Goal: Transaction & Acquisition: Purchase product/service

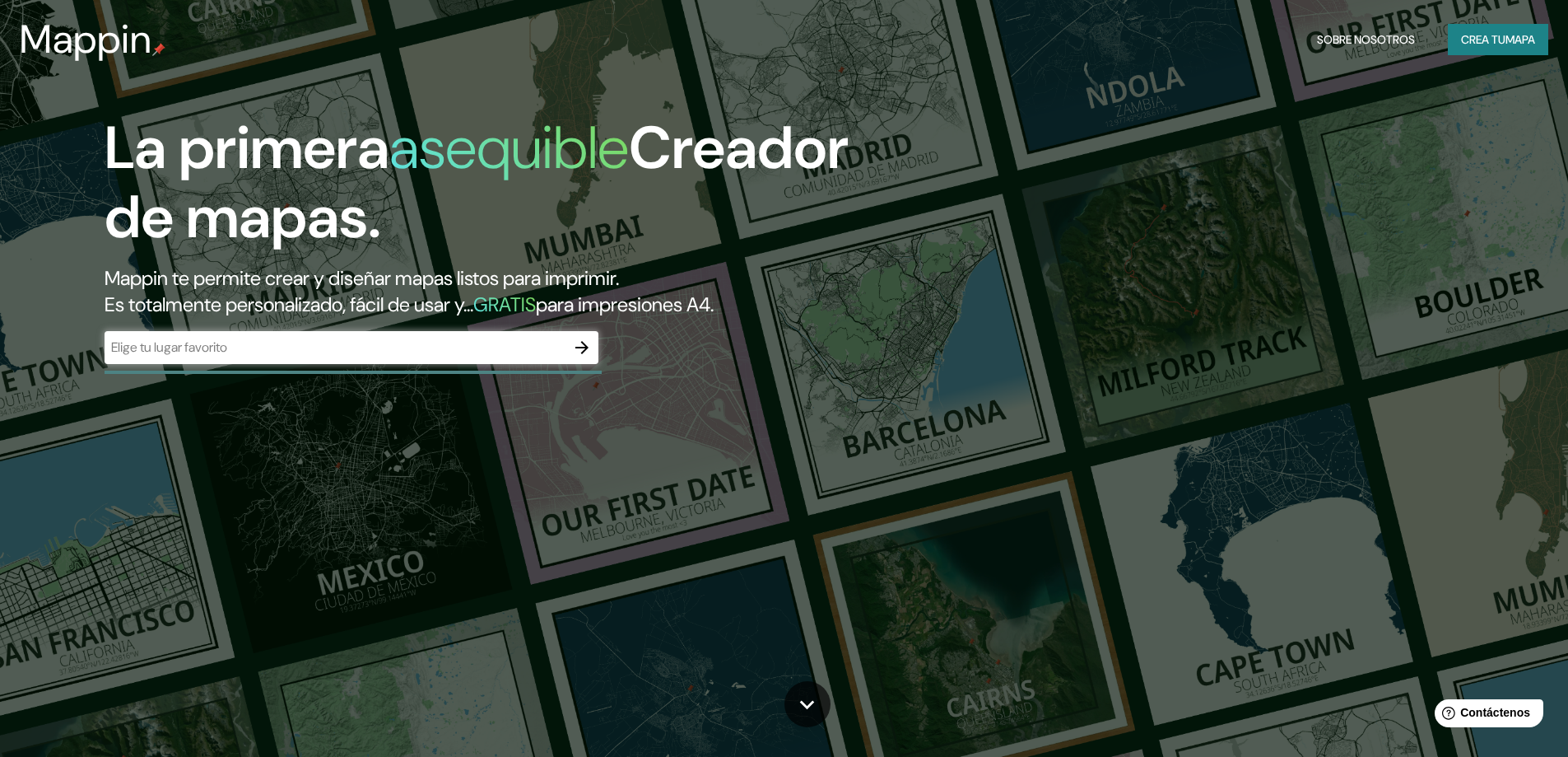
click at [954, 1] on header "Mappin Sobre nosotros Crea tu mapa" at bounding box center [784, 39] width 1568 height 79
click at [588, 347] on icon "button" at bounding box center [582, 347] width 13 height 13
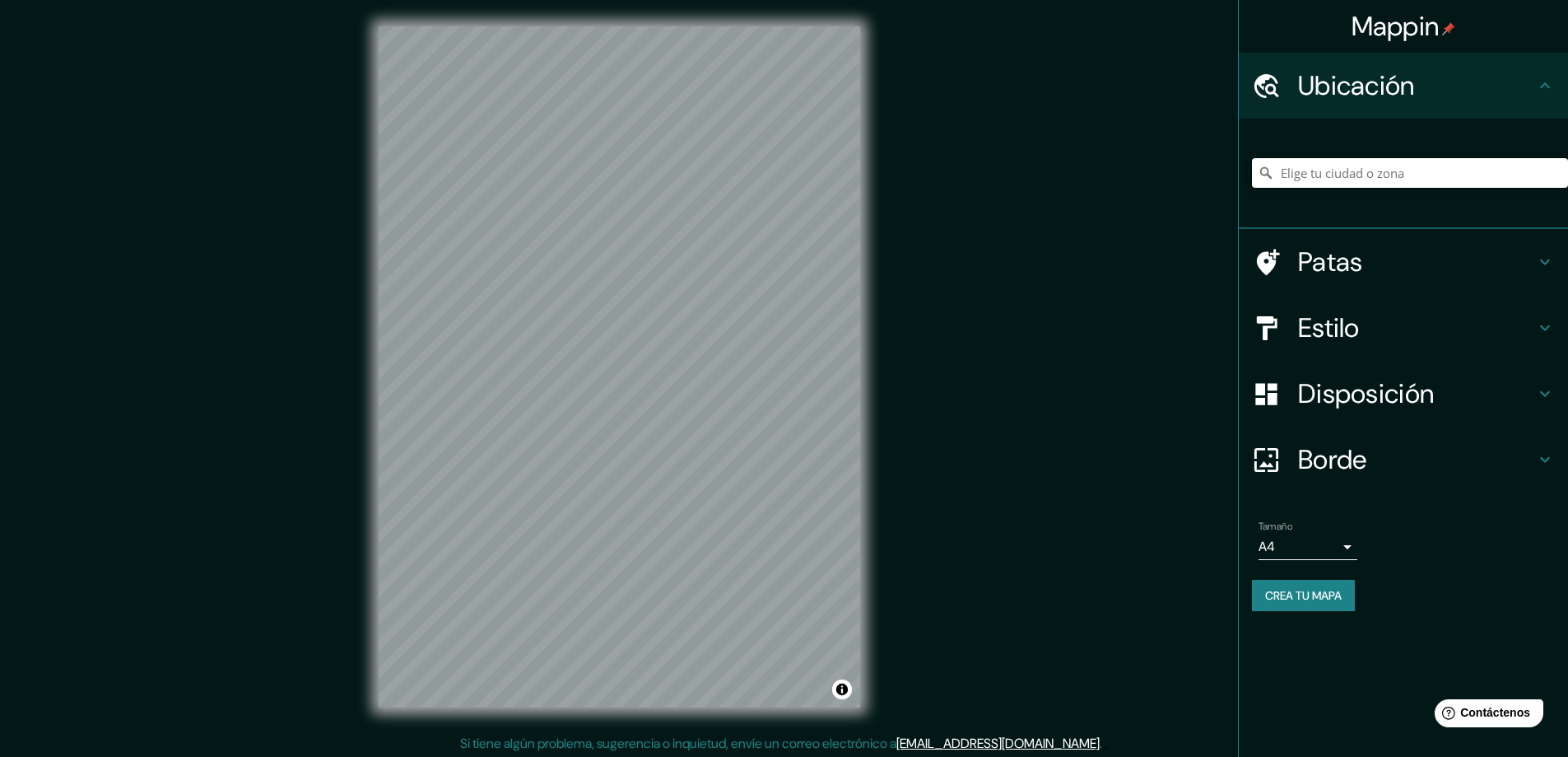
click at [1441, 179] on input "Elige tu ciudad o zona" at bounding box center [1410, 173] width 316 height 30
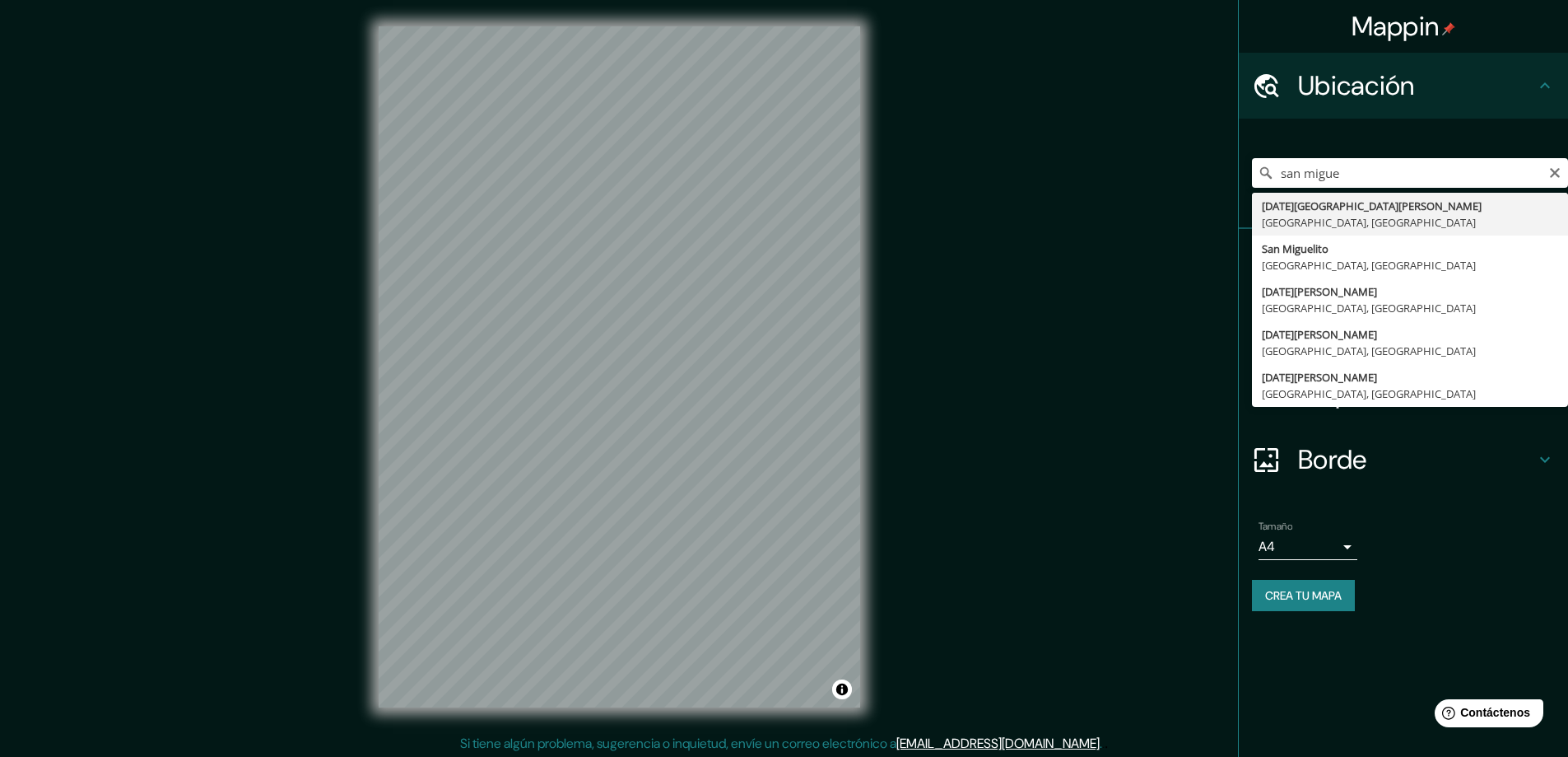
type input "[DATE][GEOGRAPHIC_DATA][PERSON_NAME], [GEOGRAPHIC_DATA], [GEOGRAPHIC_DATA]"
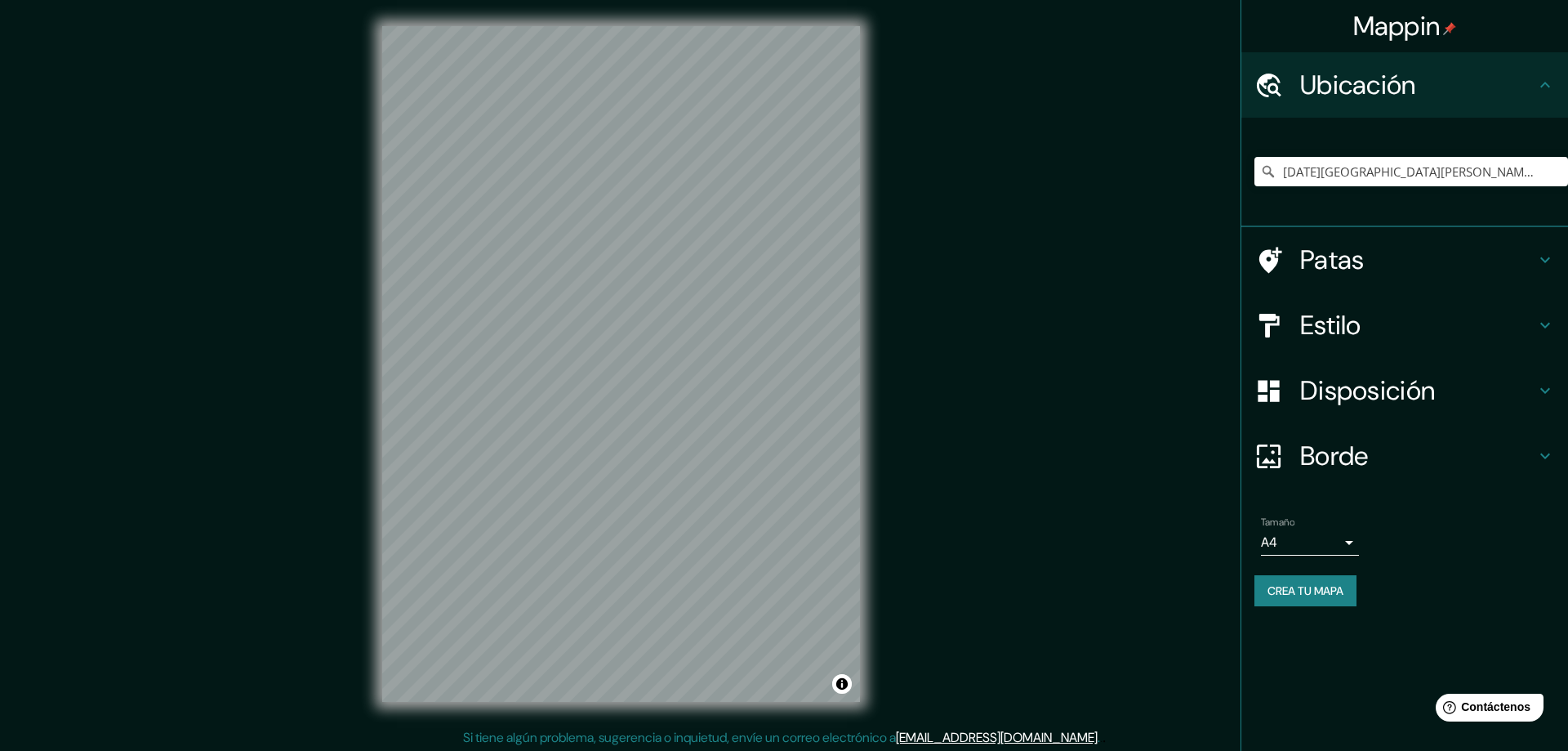
click at [1325, 541] on body "Mappin Ubicación [DATE][GEOGRAPHIC_DATA][PERSON_NAME], [GEOGRAPHIC_DATA], [GEOG…" at bounding box center [784, 375] width 1568 height 751
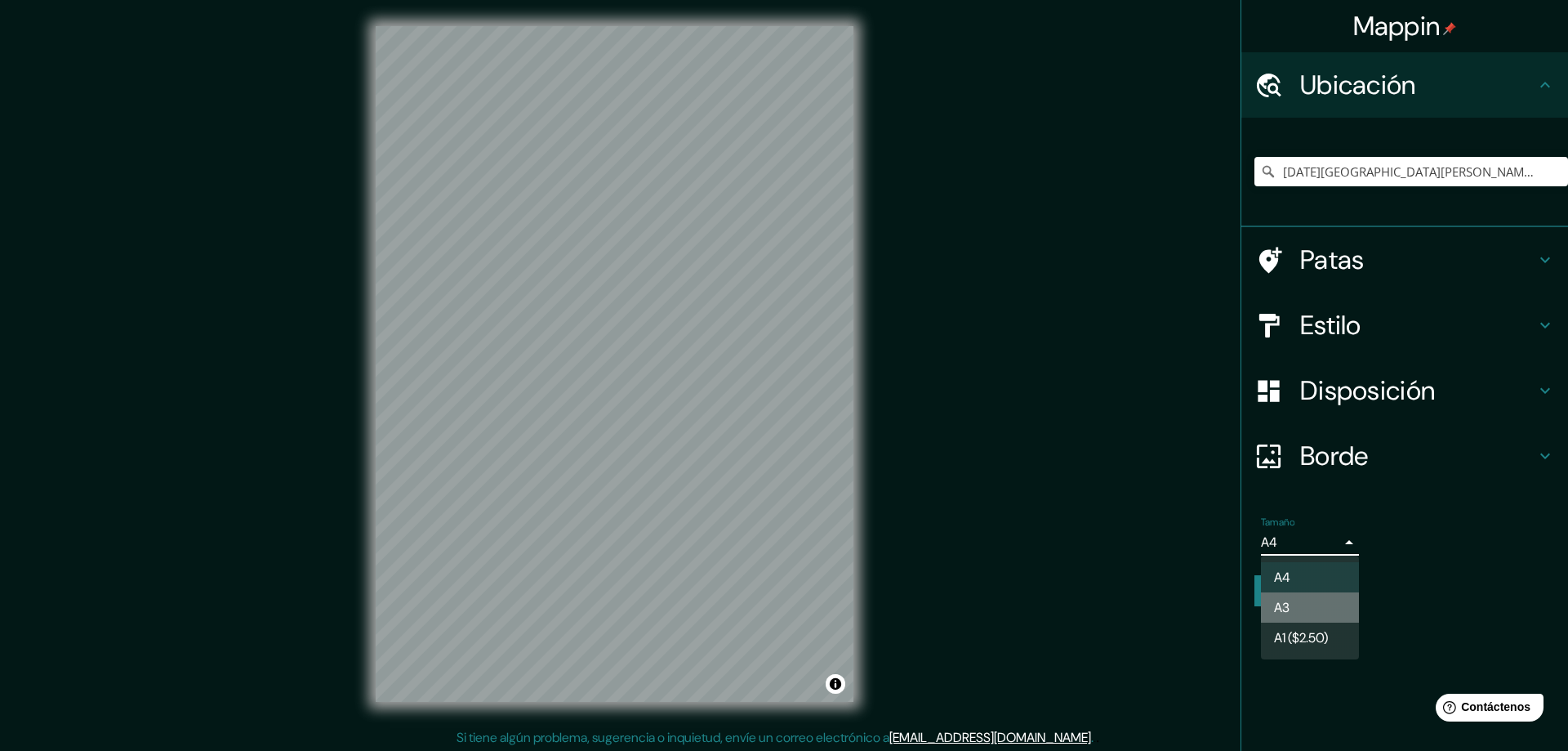
click at [1285, 605] on font "A3" at bounding box center [1282, 607] width 15 height 17
type input "a4"
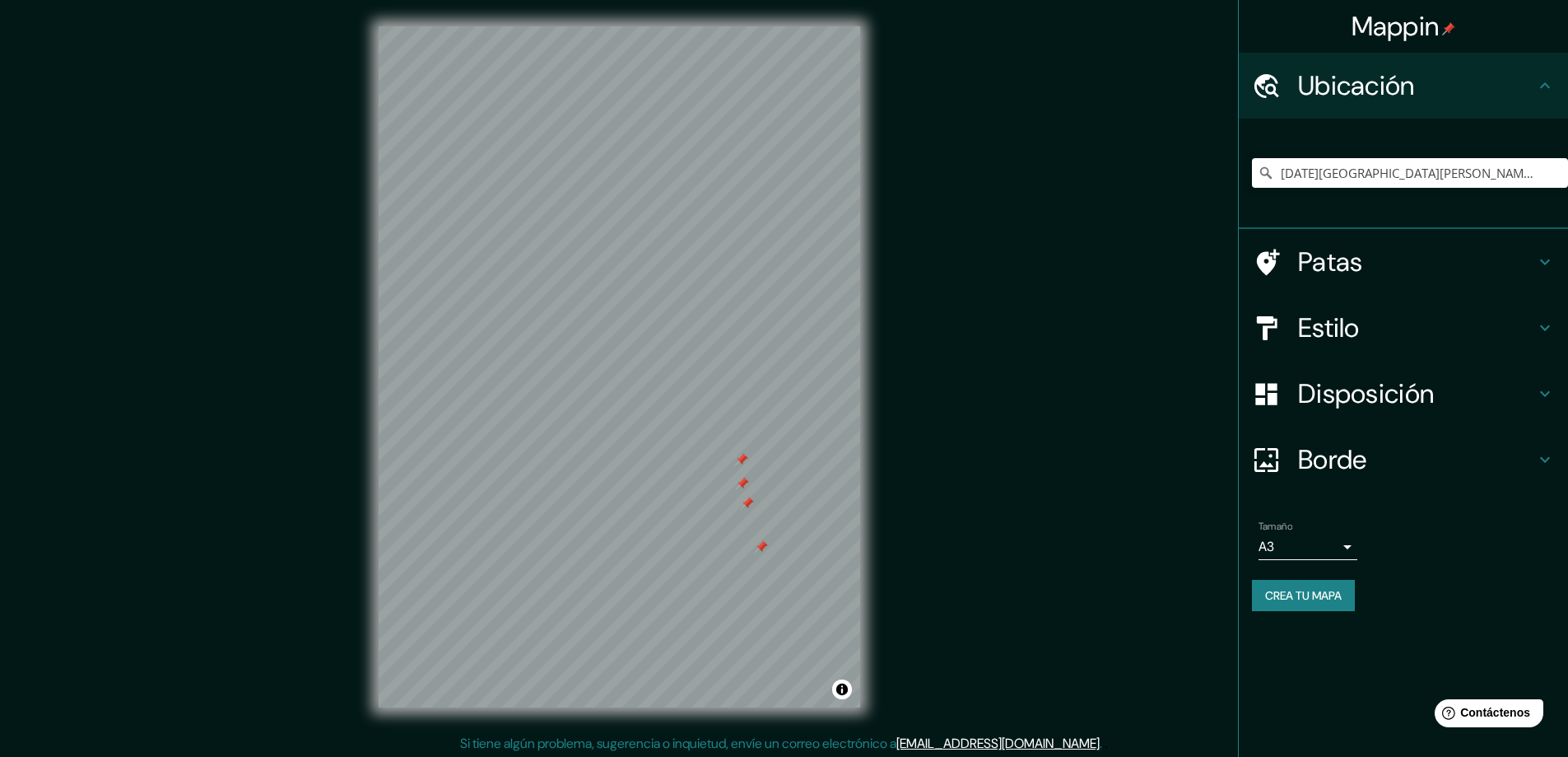
click at [1339, 399] on font "Disposición" at bounding box center [1365, 394] width 136 height 35
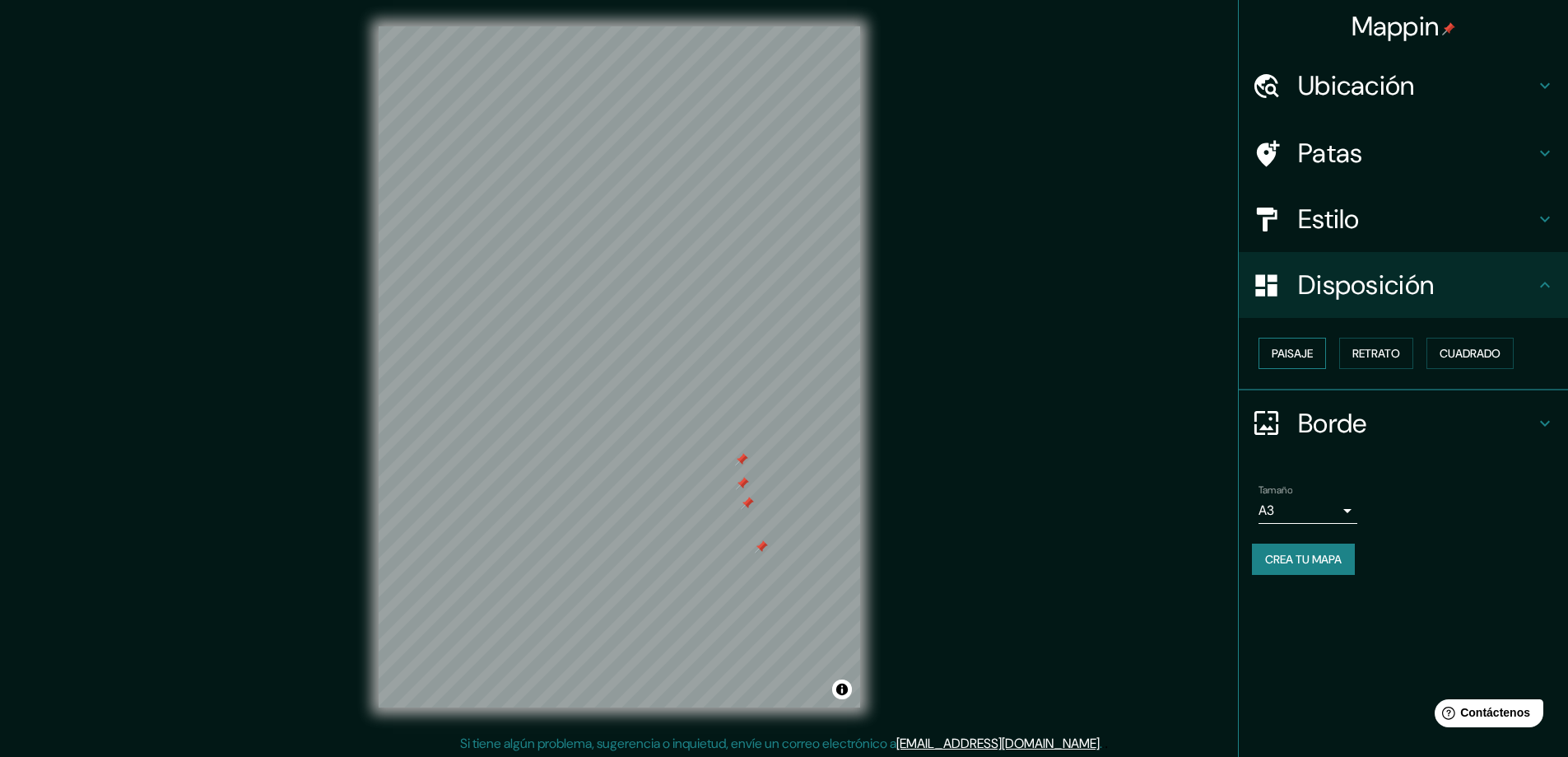
click at [1294, 353] on font "Paisaje" at bounding box center [1291, 353] width 41 height 15
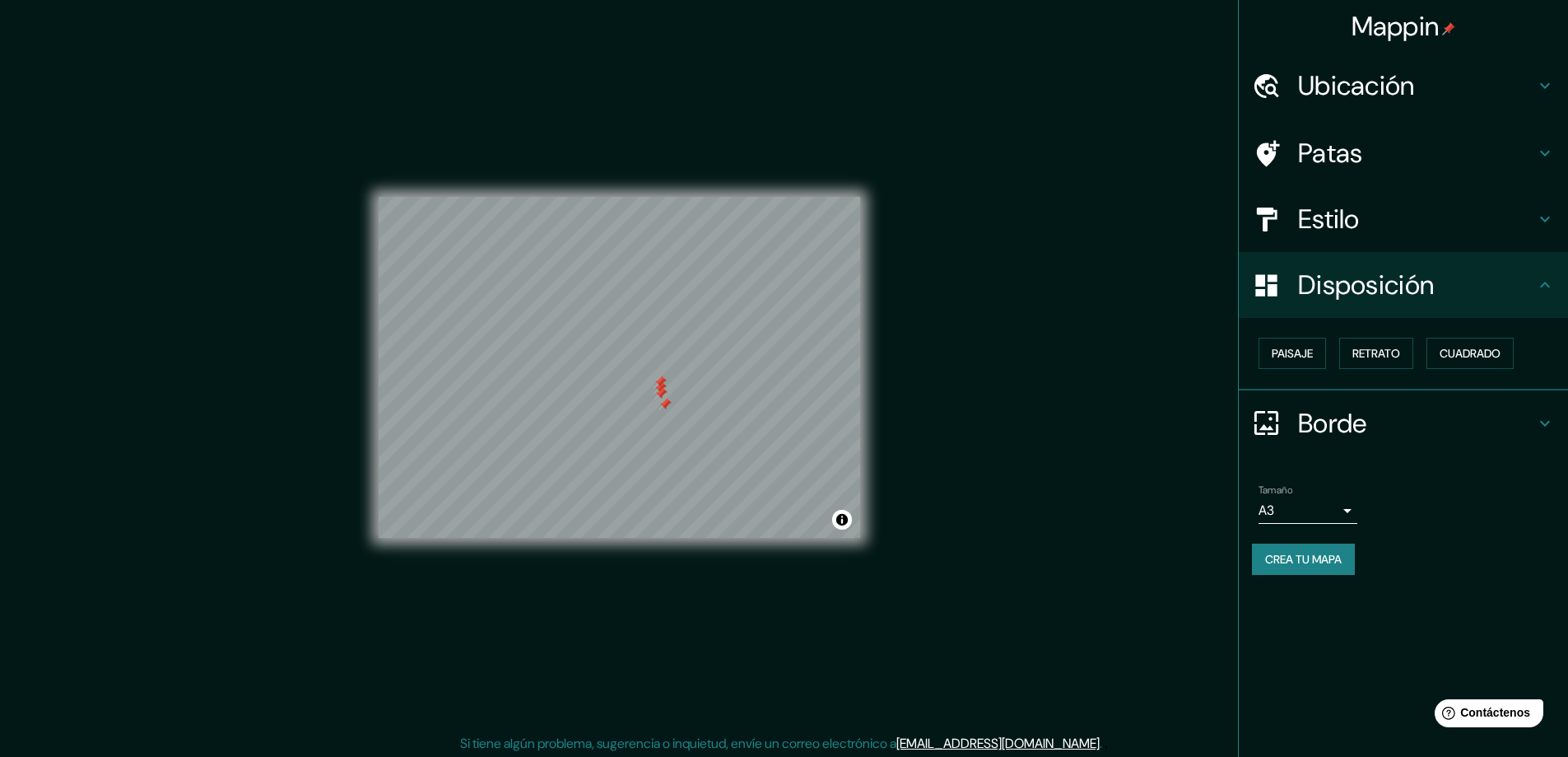
scroll to position [4, 0]
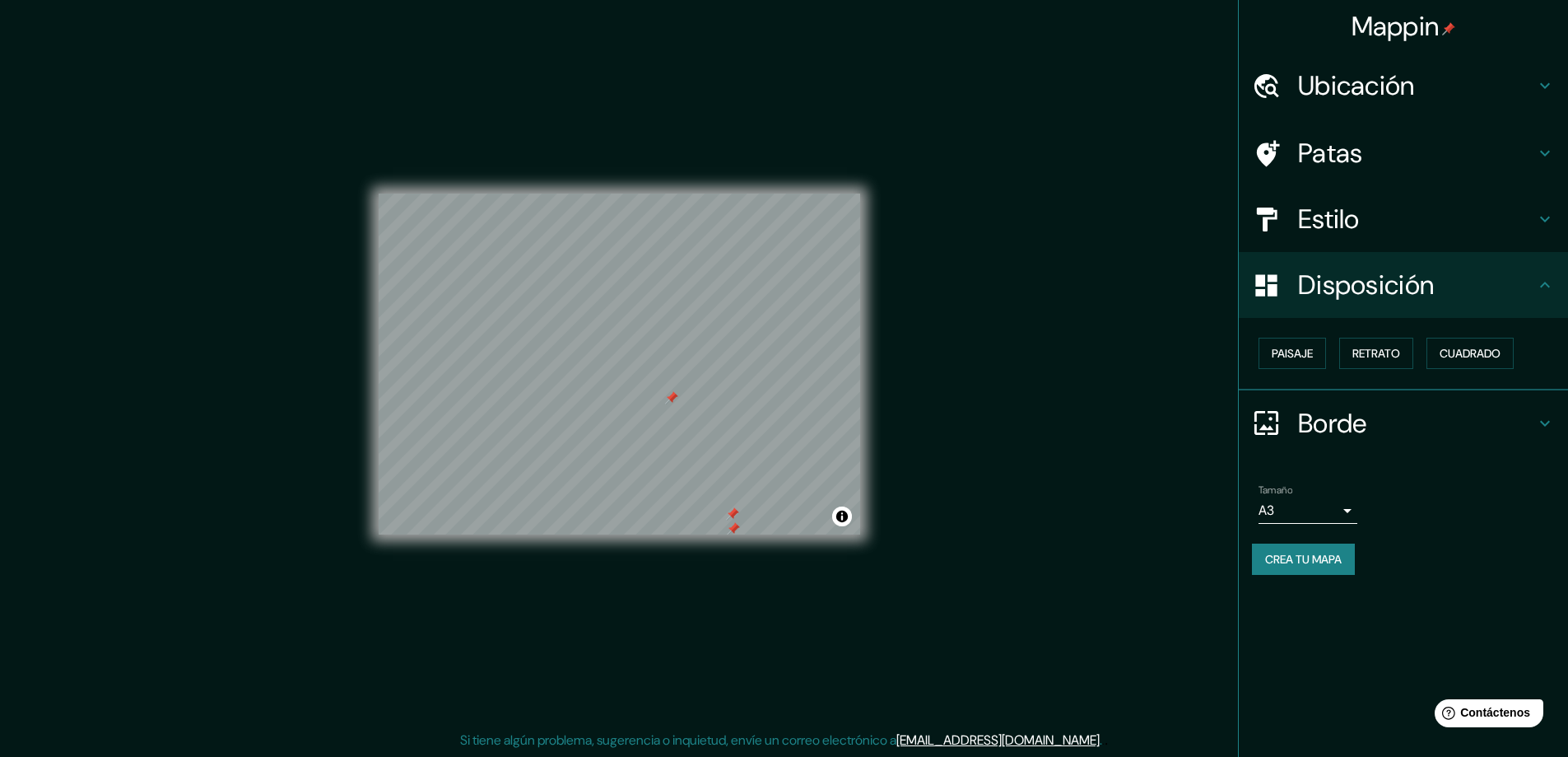
click at [1345, 423] on font "Borde" at bounding box center [1332, 424] width 69 height 35
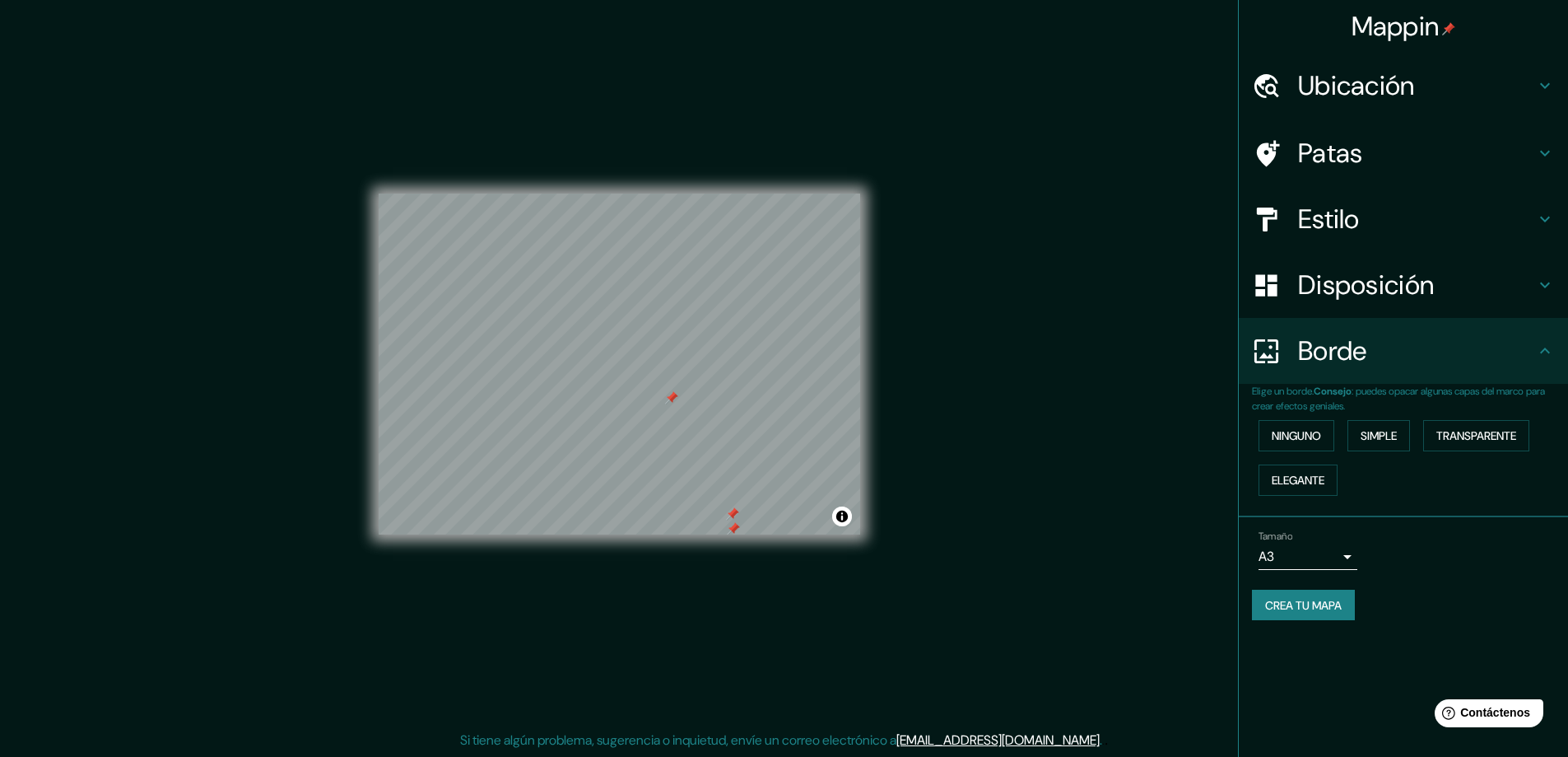
click at [1339, 390] on font "Consejo" at bounding box center [1333, 391] width 38 height 13
click at [1326, 87] on font "Ubicación" at bounding box center [1356, 86] width 117 height 35
